Goal: Task Accomplishment & Management: Manage account settings

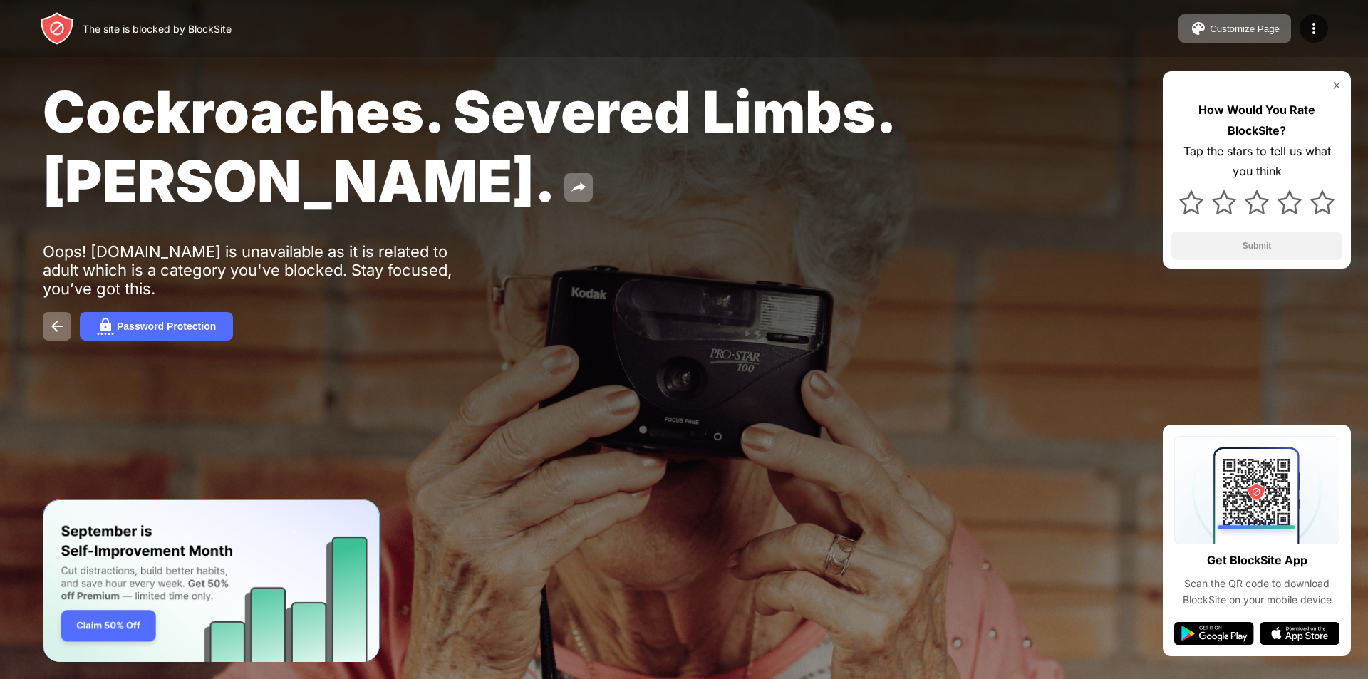
drag, startPoint x: 0, startPoint y: 0, endPoint x: 998, endPoint y: 53, distance: 998.9
click at [992, 56] on div "The site is blocked by BlockSite Customize Page Edit Block List Redirect Custom…" at bounding box center [684, 28] width 1368 height 57
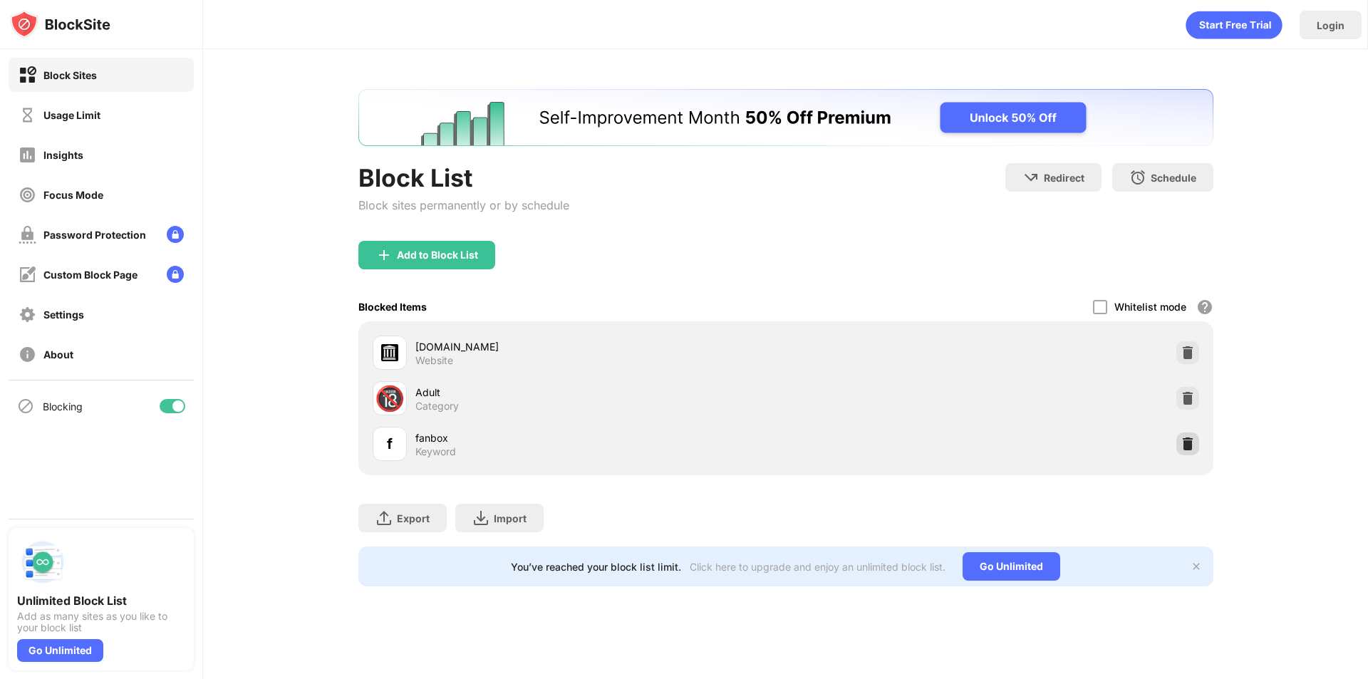
click at [1192, 447] on img at bounding box center [1188, 444] width 14 height 14
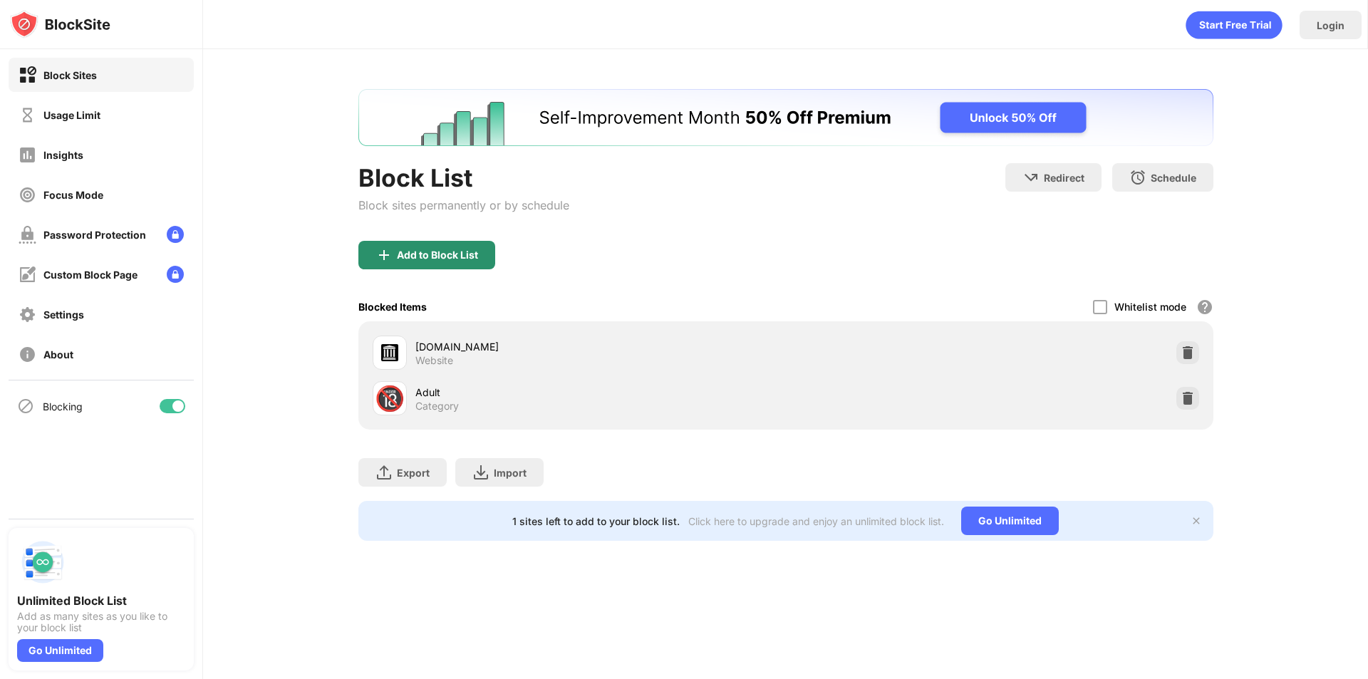
click at [437, 255] on div "Add to Block List" at bounding box center [437, 254] width 81 height 11
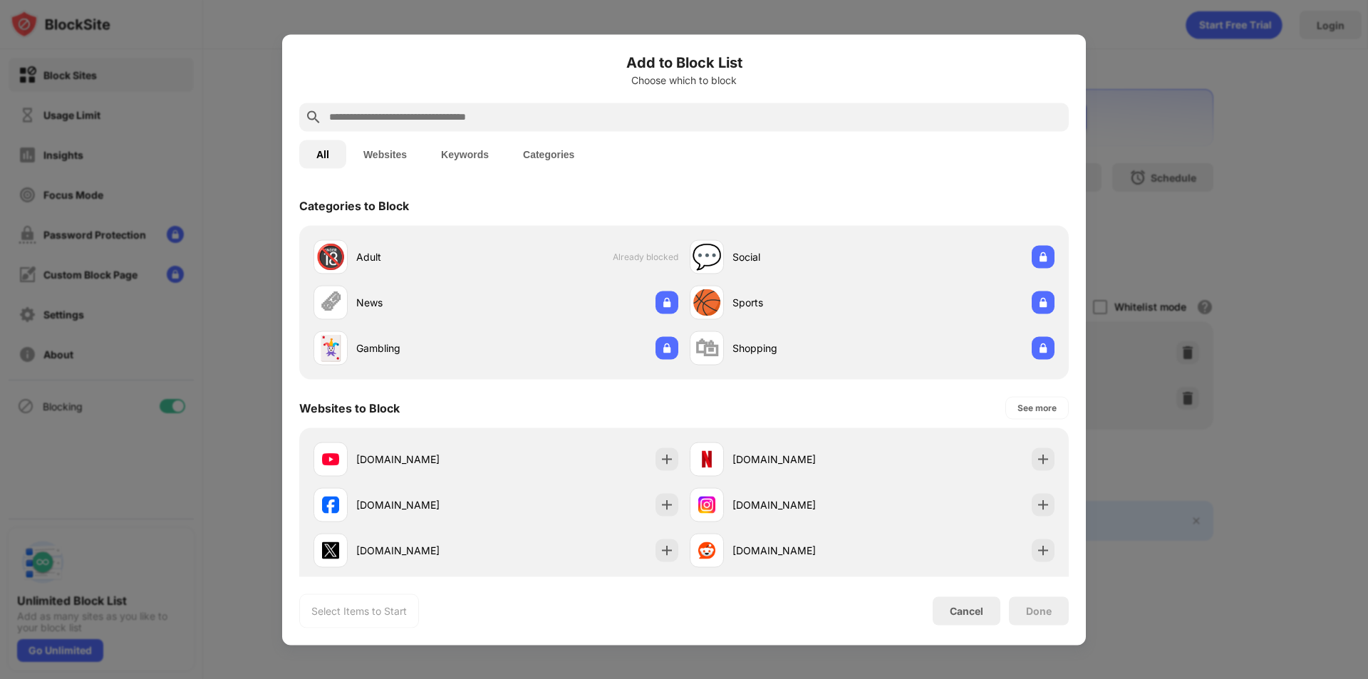
click at [470, 163] on button "Keywords" at bounding box center [465, 154] width 82 height 29
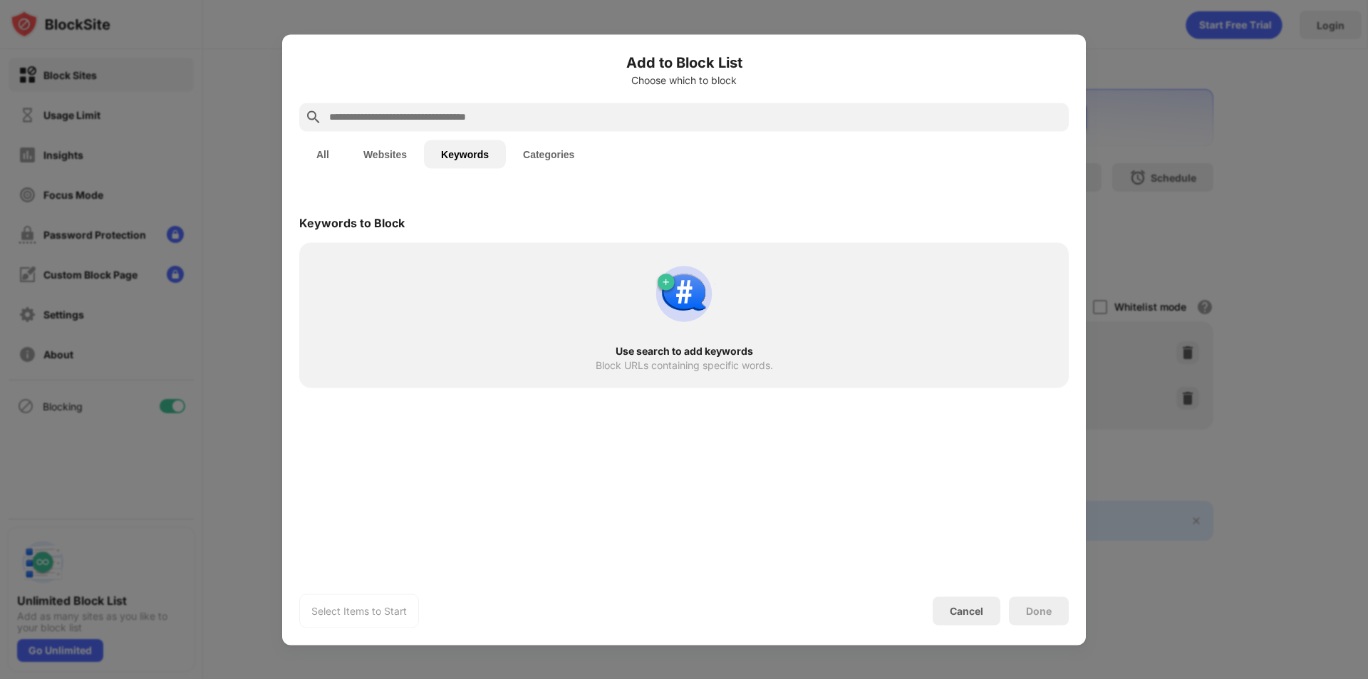
click at [466, 126] on div at bounding box center [684, 117] width 770 height 29
click at [465, 119] on input "text" at bounding box center [695, 116] width 735 height 17
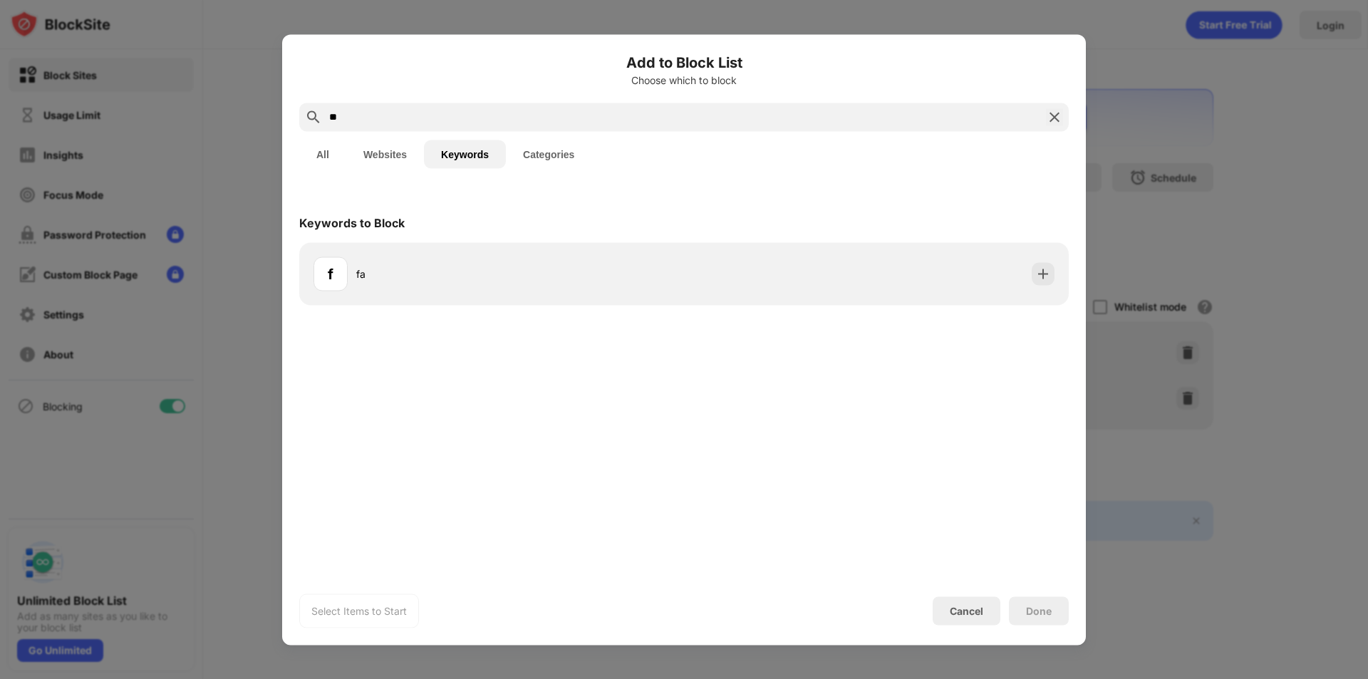
drag, startPoint x: 476, startPoint y: 247, endPoint x: 457, endPoint y: 98, distance: 150.2
click at [475, 247] on div "f fa" at bounding box center [684, 273] width 770 height 63
click at [460, 110] on input "**" at bounding box center [684, 116] width 713 height 17
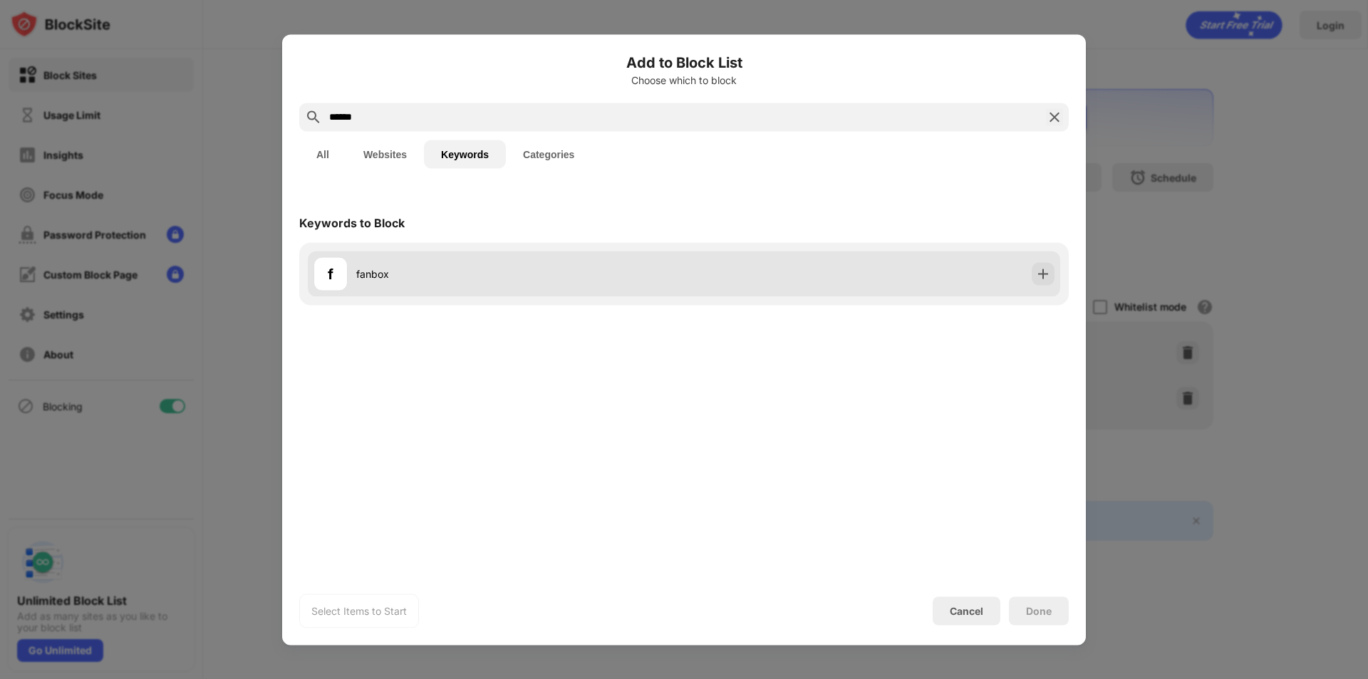
type input "******"
click at [831, 269] on div "f fanbox" at bounding box center [684, 274] width 752 height 46
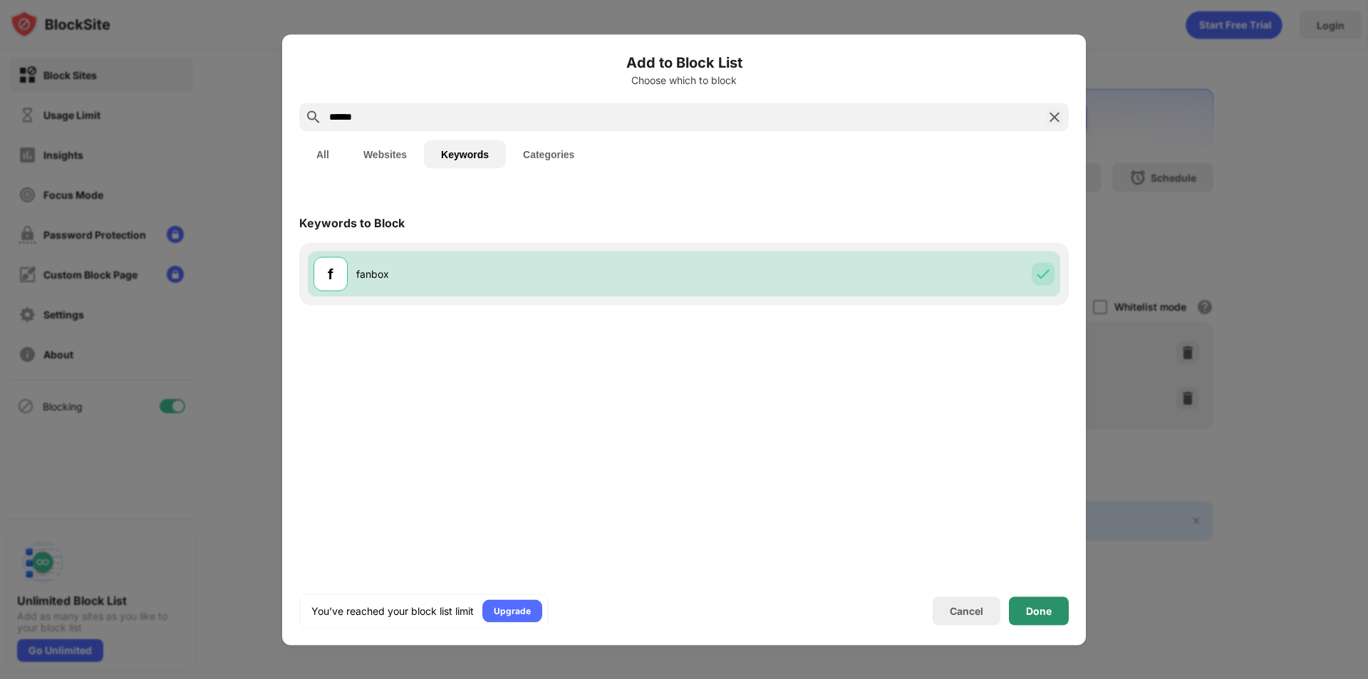
click at [1023, 614] on div "Done" at bounding box center [1039, 610] width 60 height 29
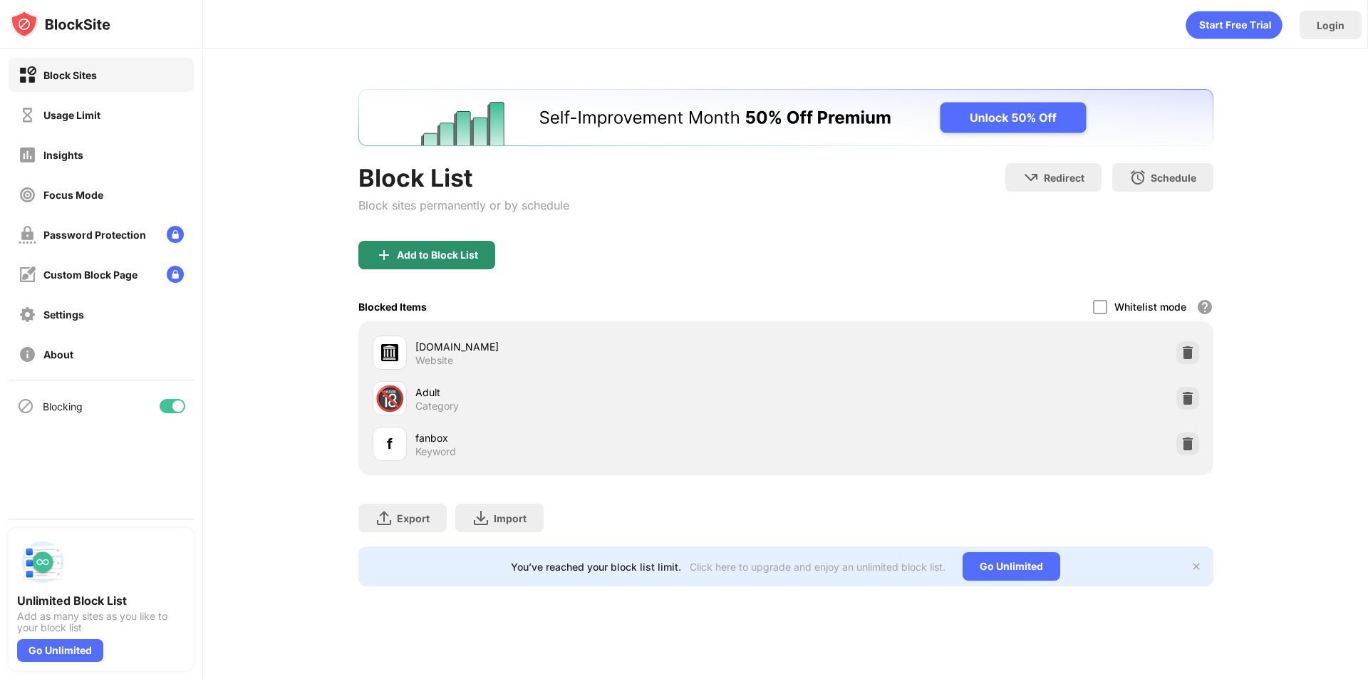
click at [440, 256] on div "Add to Block List" at bounding box center [437, 254] width 81 height 11
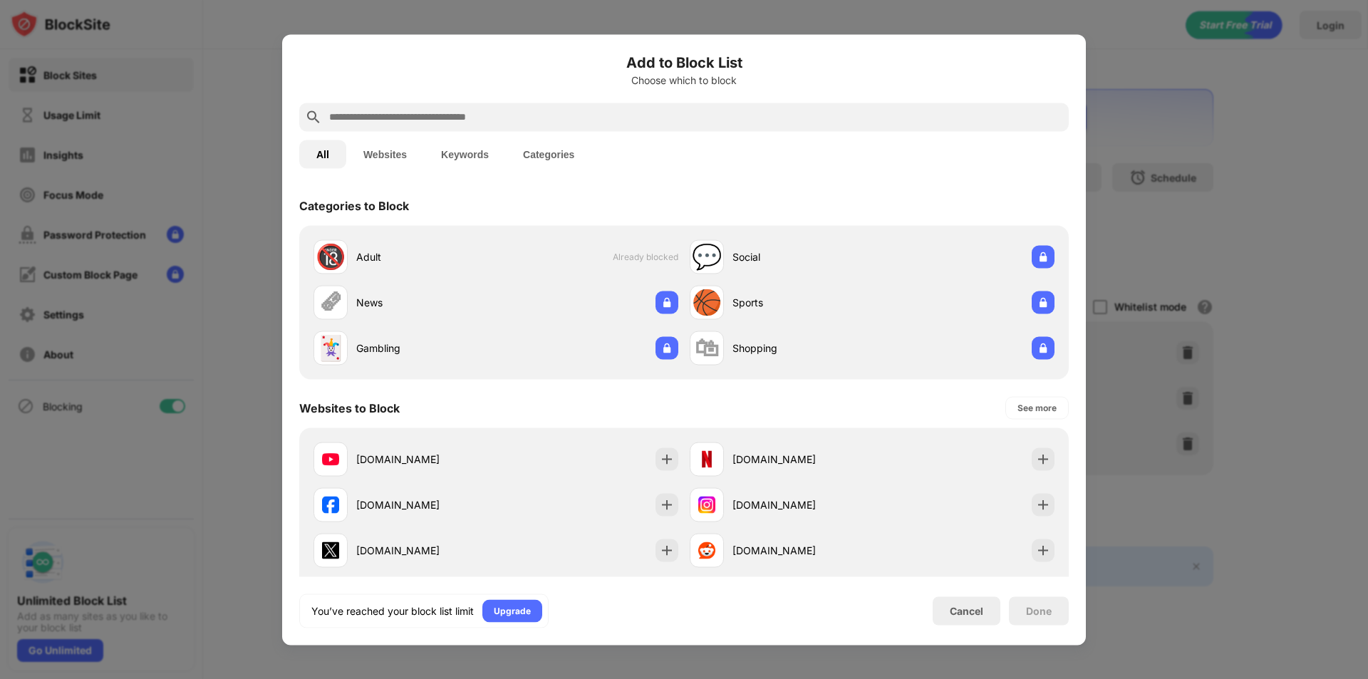
click at [546, 123] on input "text" at bounding box center [695, 116] width 735 height 17
click at [457, 149] on button "Keywords" at bounding box center [465, 154] width 82 height 29
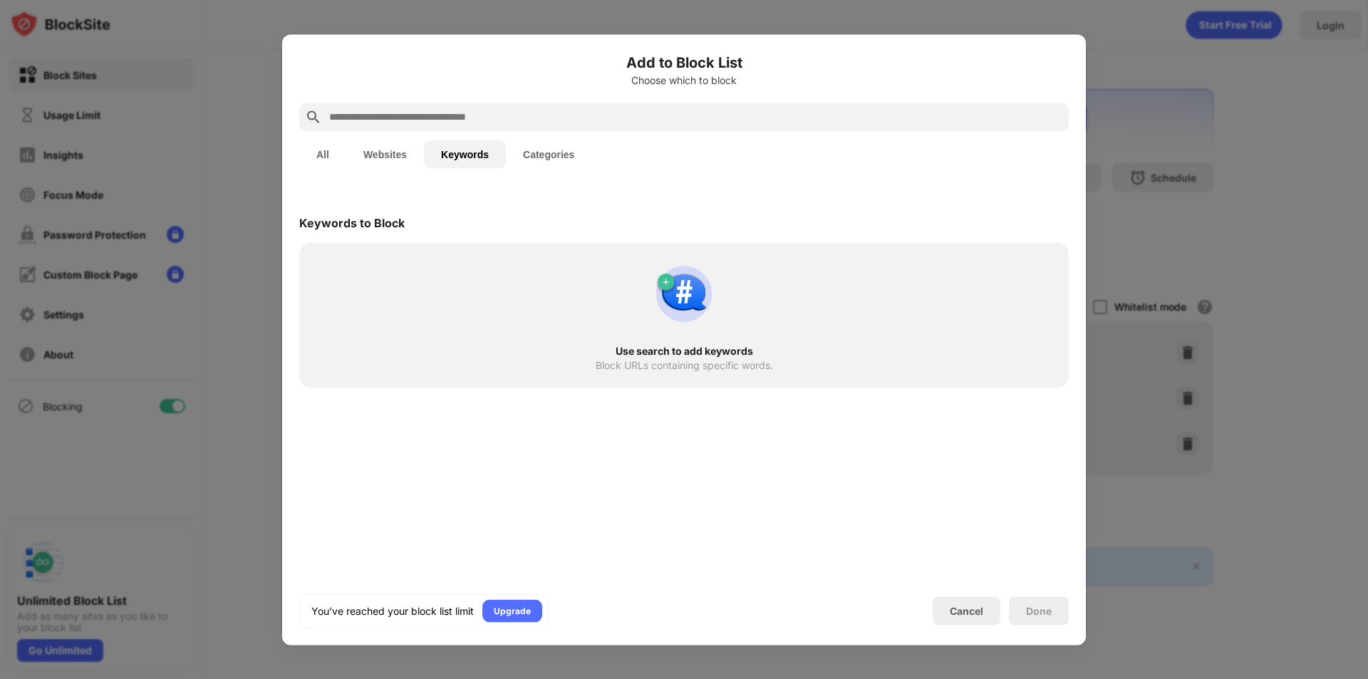
click at [480, 115] on input "text" at bounding box center [695, 116] width 735 height 17
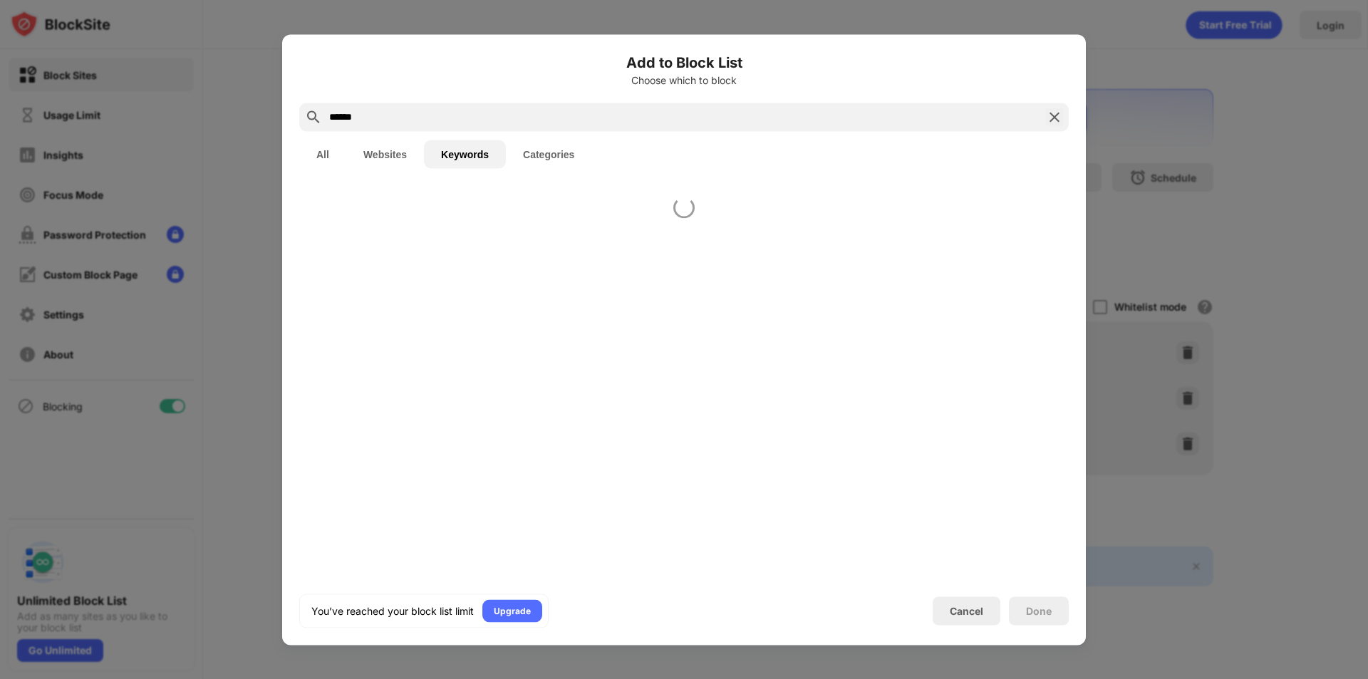
type input "******"
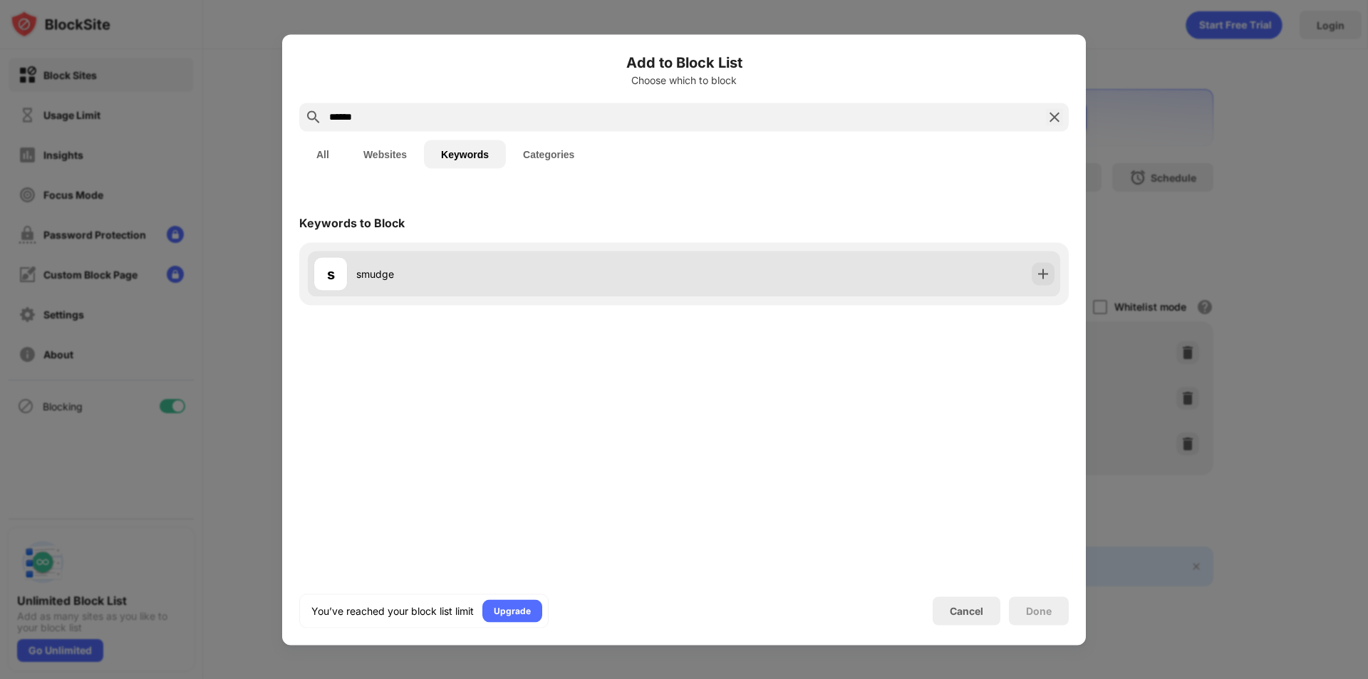
click at [629, 279] on div "smudge" at bounding box center [520, 273] width 328 height 15
click at [1019, 276] on div "s smudge" at bounding box center [684, 274] width 752 height 46
click at [1038, 275] on img at bounding box center [1043, 273] width 14 height 14
